Goal: Task Accomplishment & Management: Manage account settings

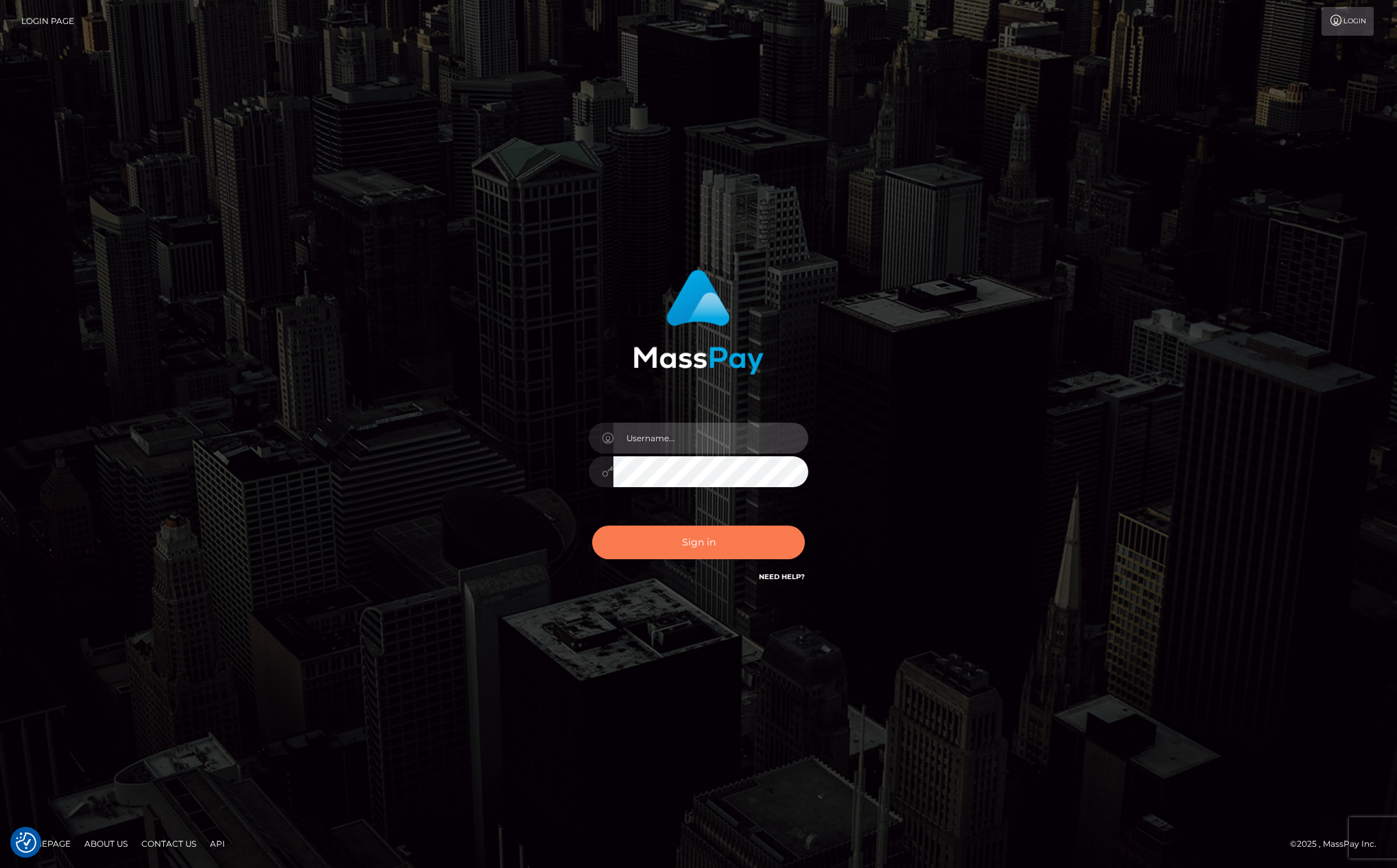
type input "kevin.club"
click at [673, 546] on button "Sign in" at bounding box center [698, 542] width 212 height 33
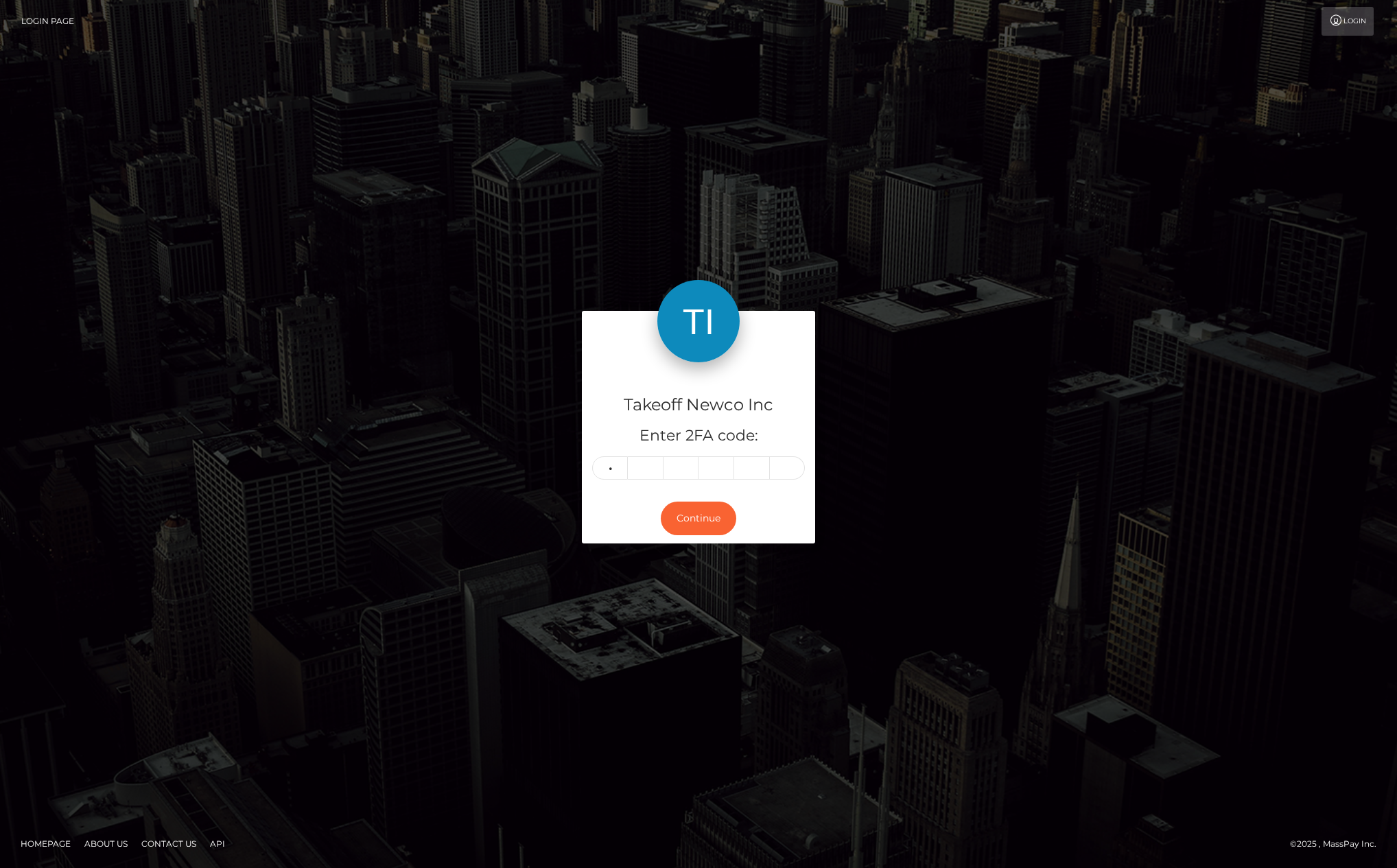
type input "9"
type input "6"
type input "3"
type input "8"
type input "0"
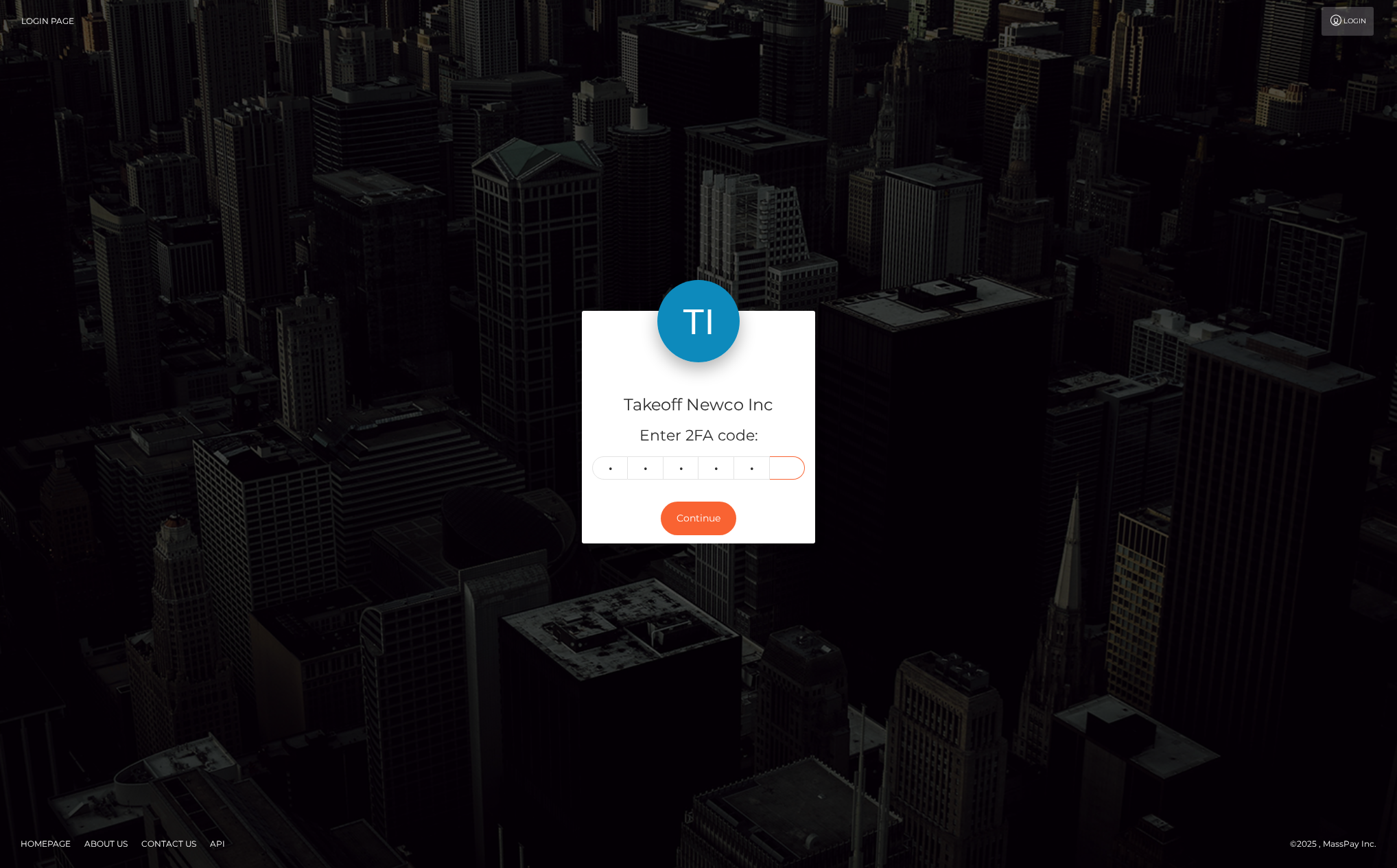
type input "1"
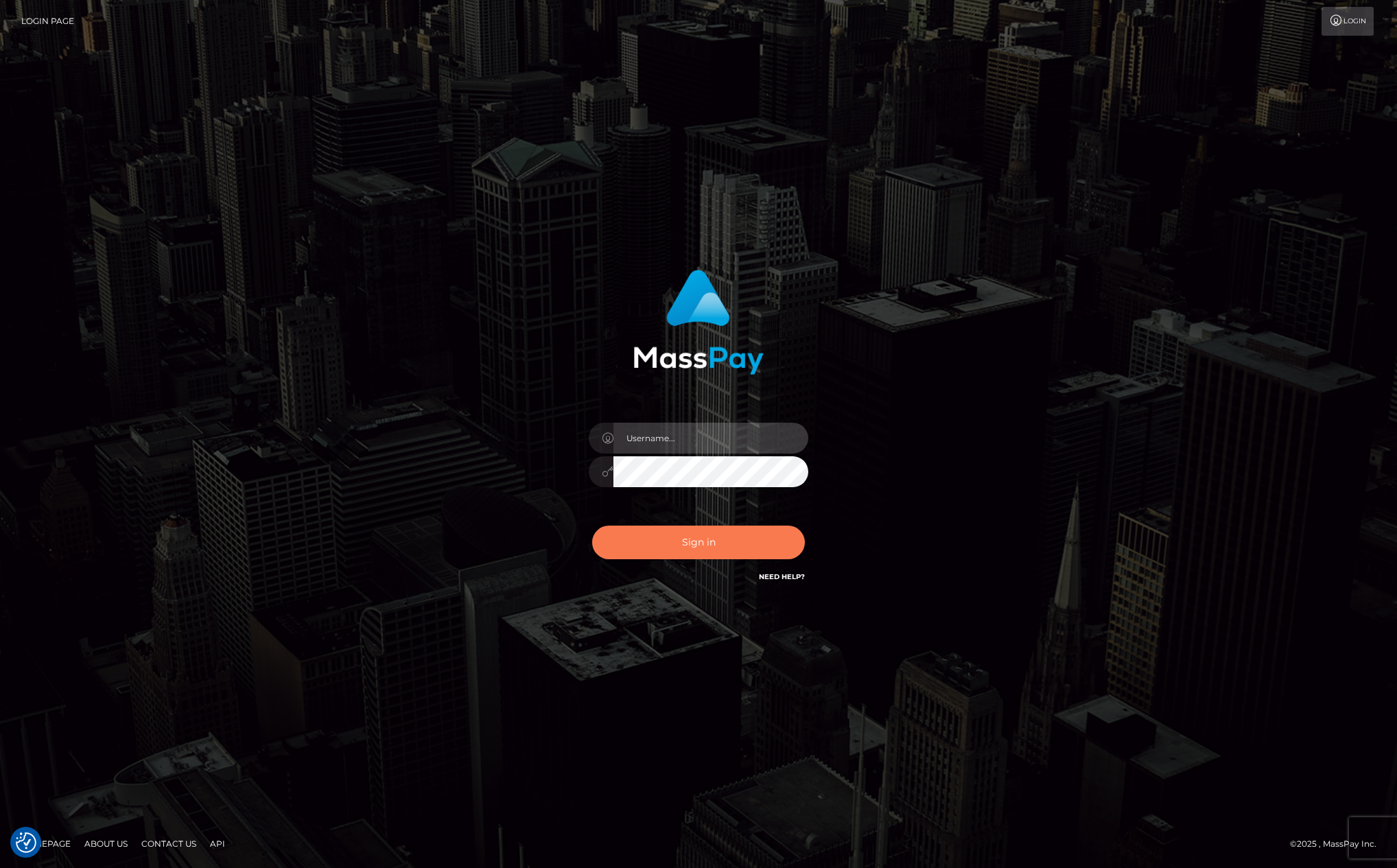
type input "kevin.club"
click at [707, 539] on button "Sign in" at bounding box center [698, 542] width 212 height 33
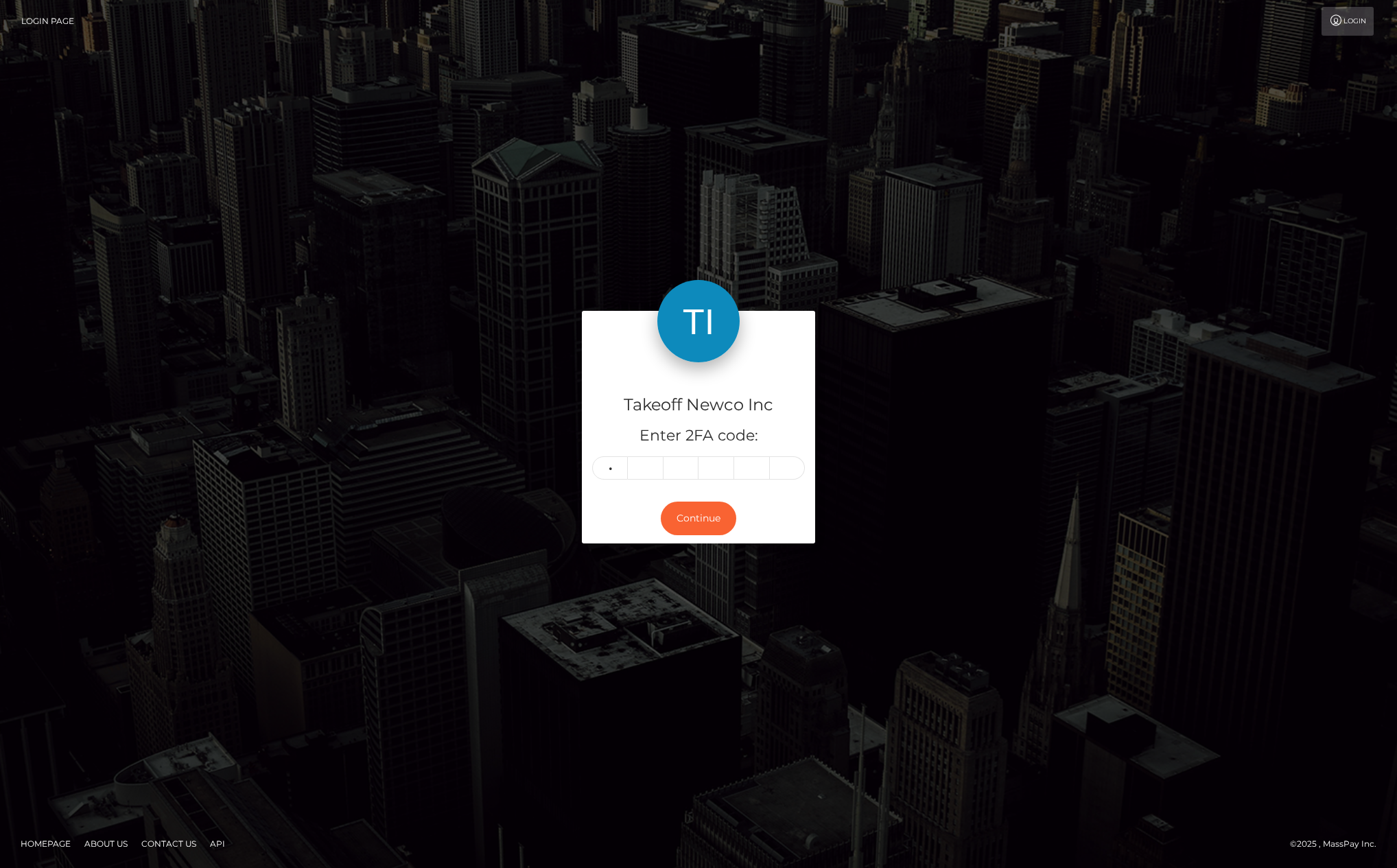
type input "6"
type input "1"
type input "3"
type input "1"
type input "8"
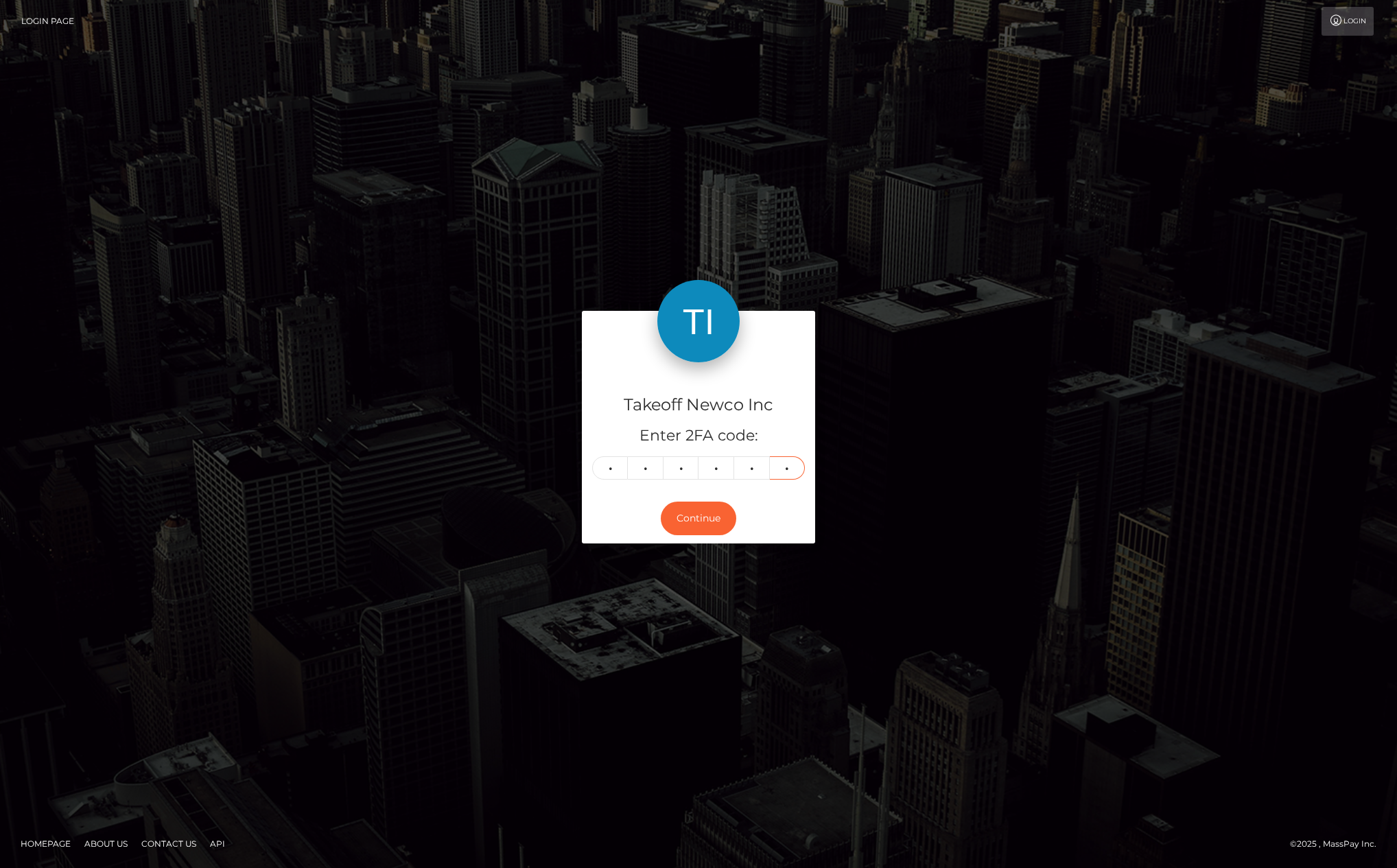
type input "0"
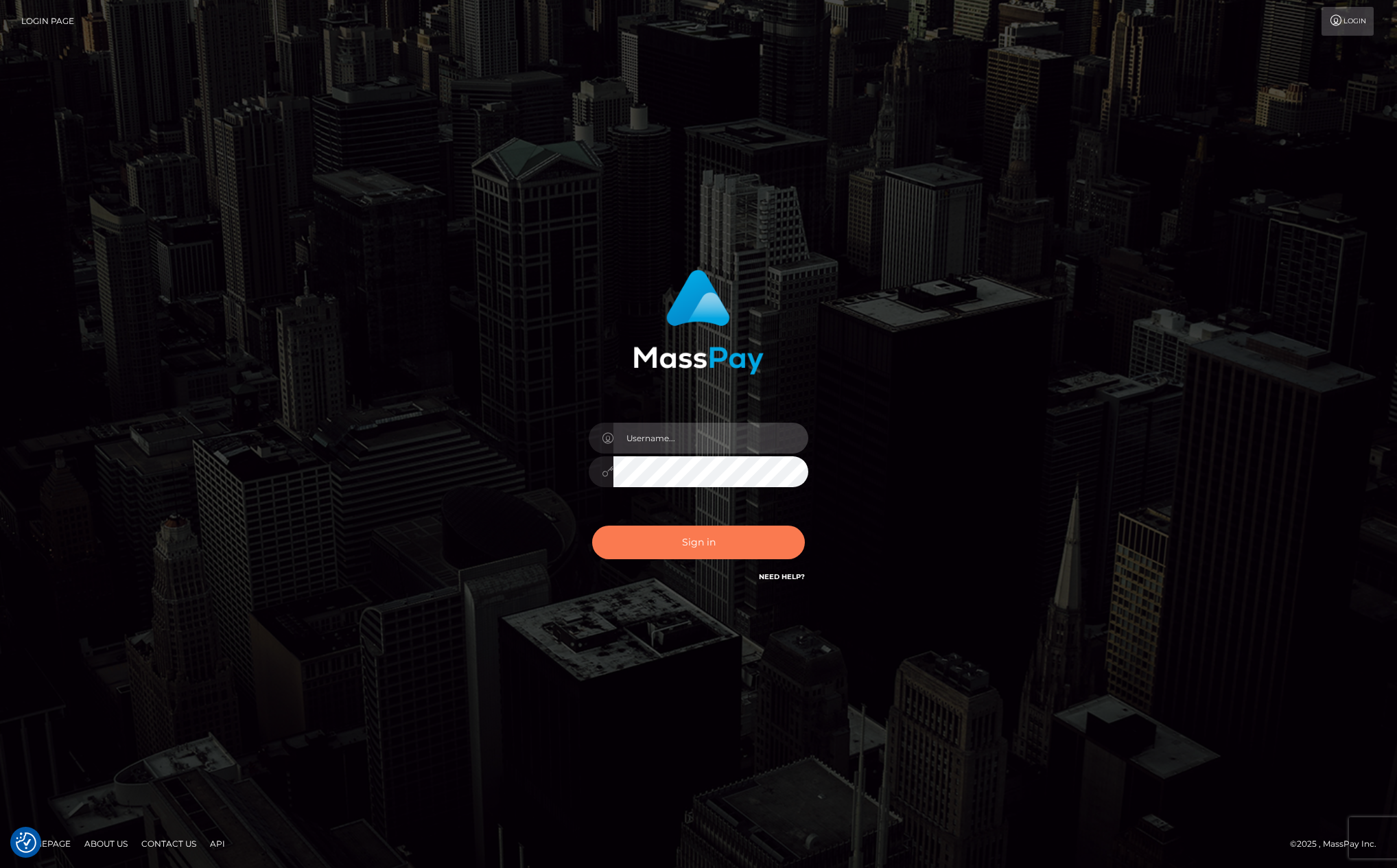
type input "kevin.club"
click at [732, 534] on button "Sign in" at bounding box center [698, 542] width 212 height 33
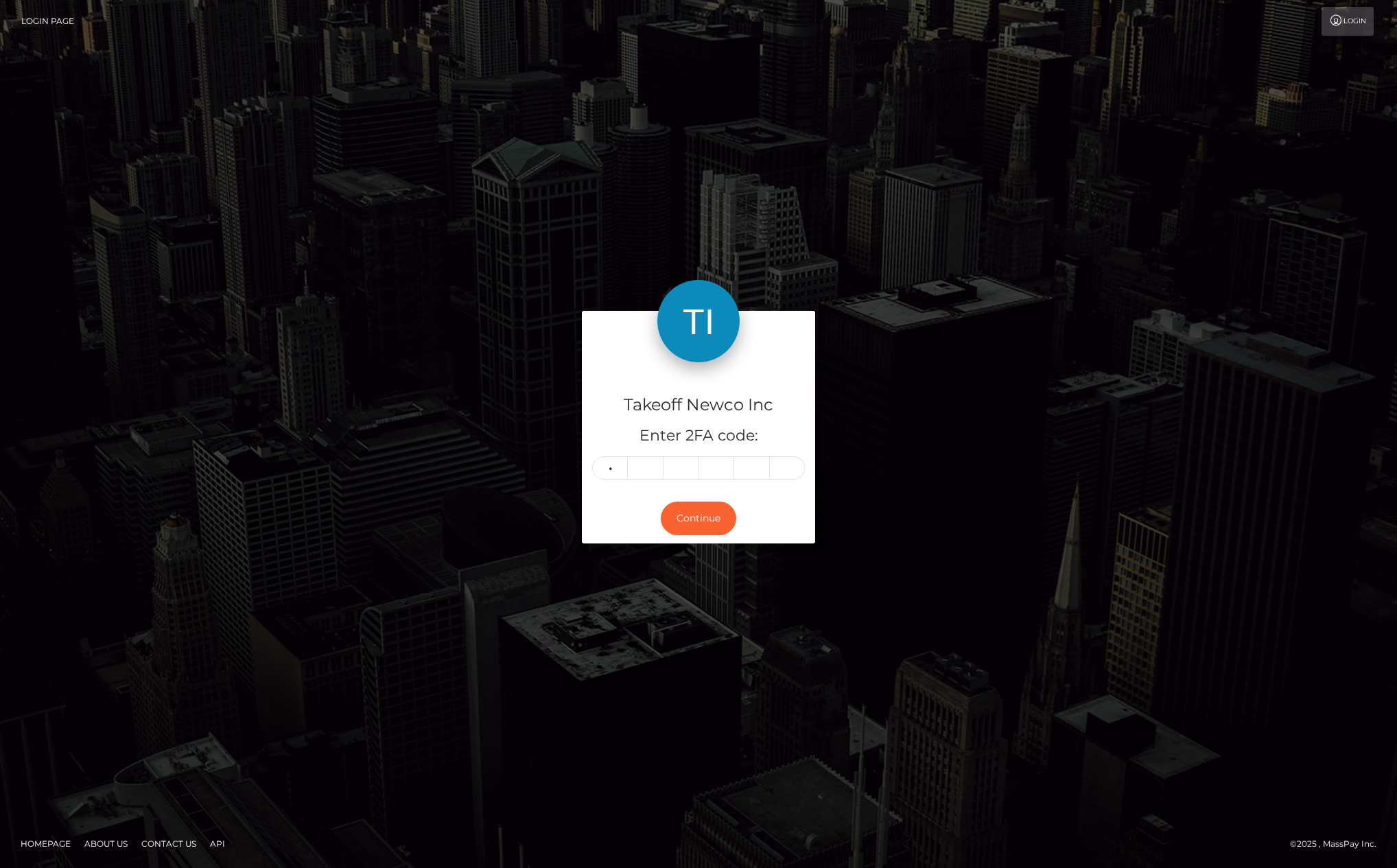
type input "7"
type input "3"
type input "9"
type input "2"
type input "7"
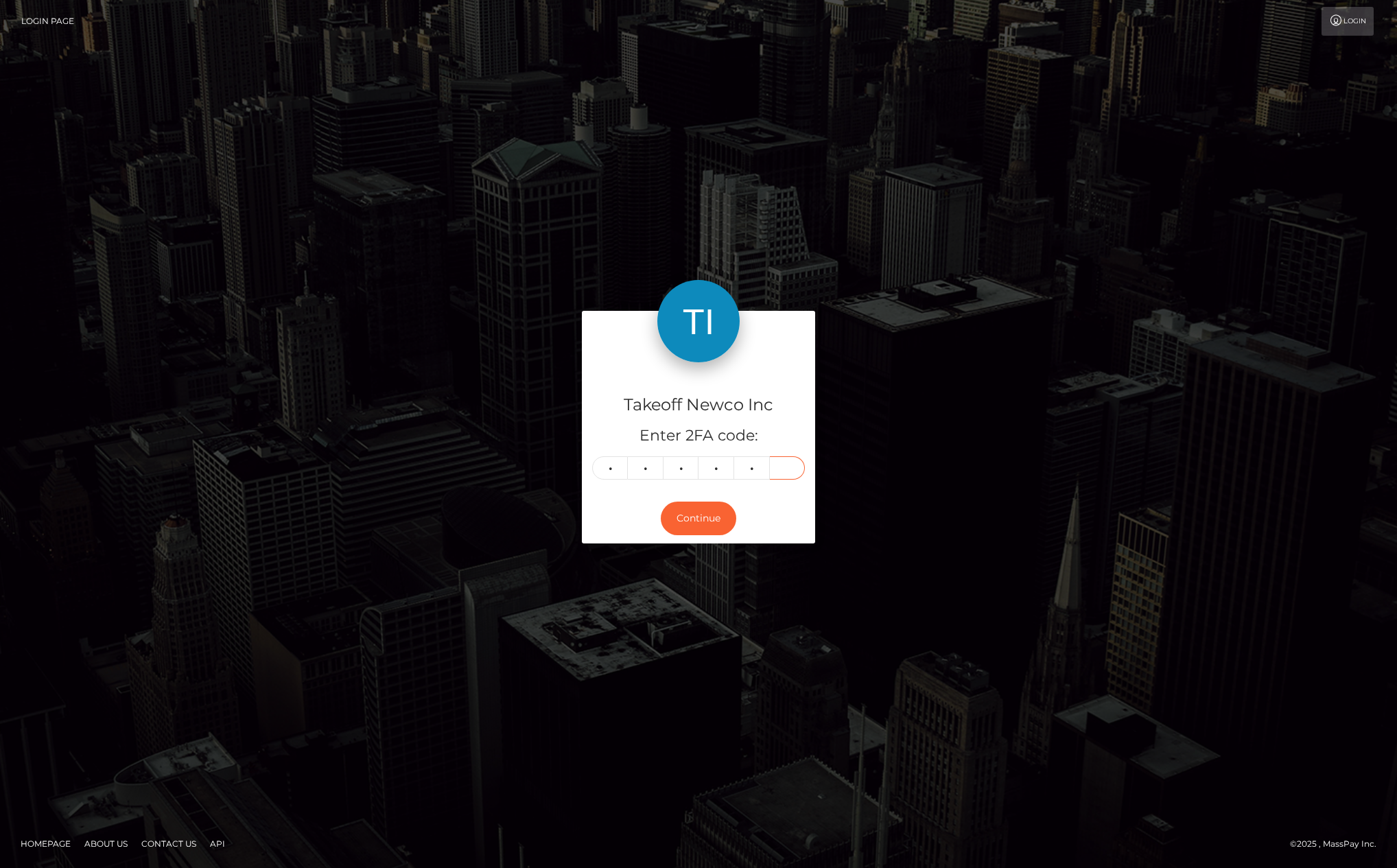
type input "1"
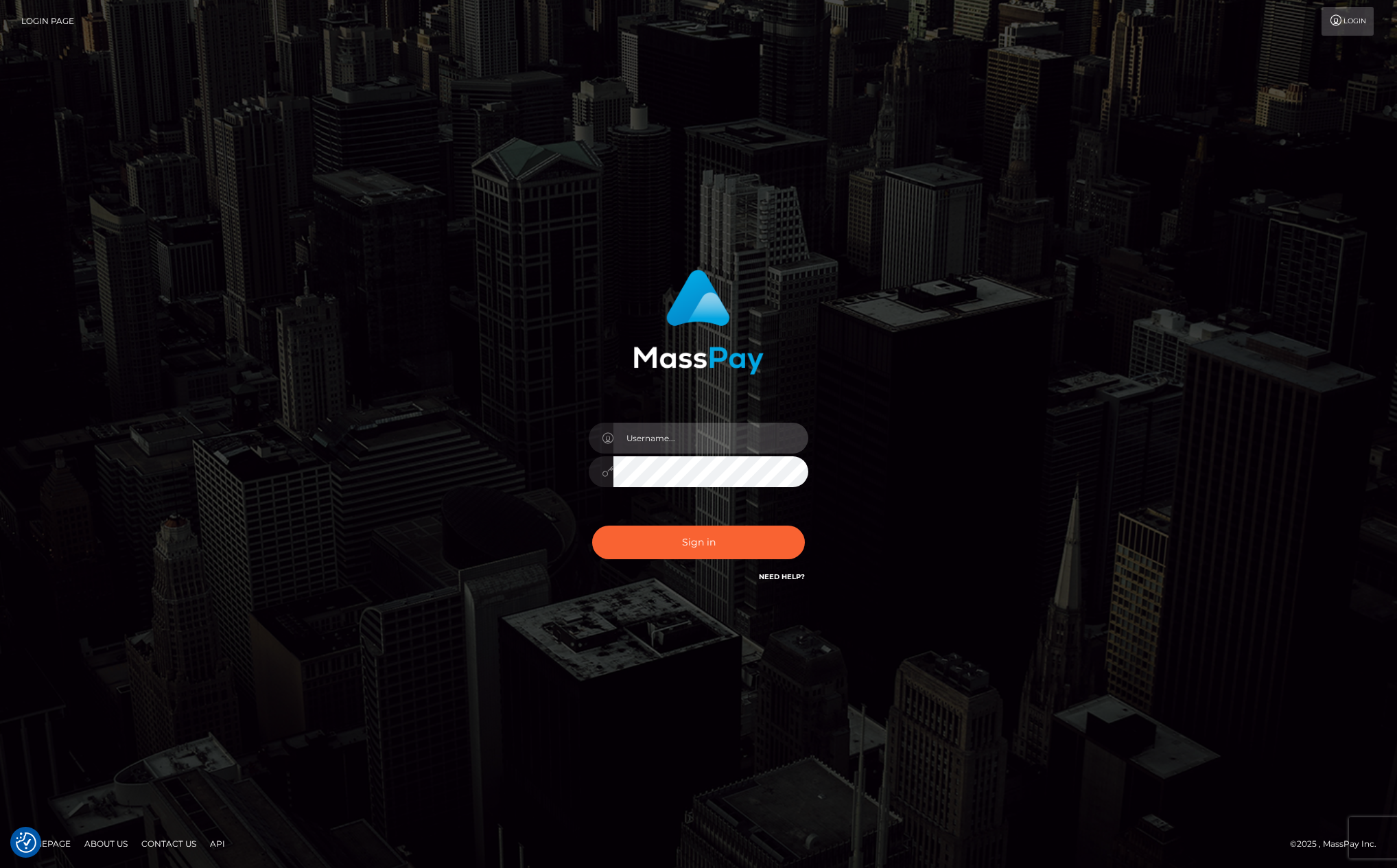
type input "[PERSON_NAME][DOMAIN_NAME]"
